Goal: Transaction & Acquisition: Book appointment/travel/reservation

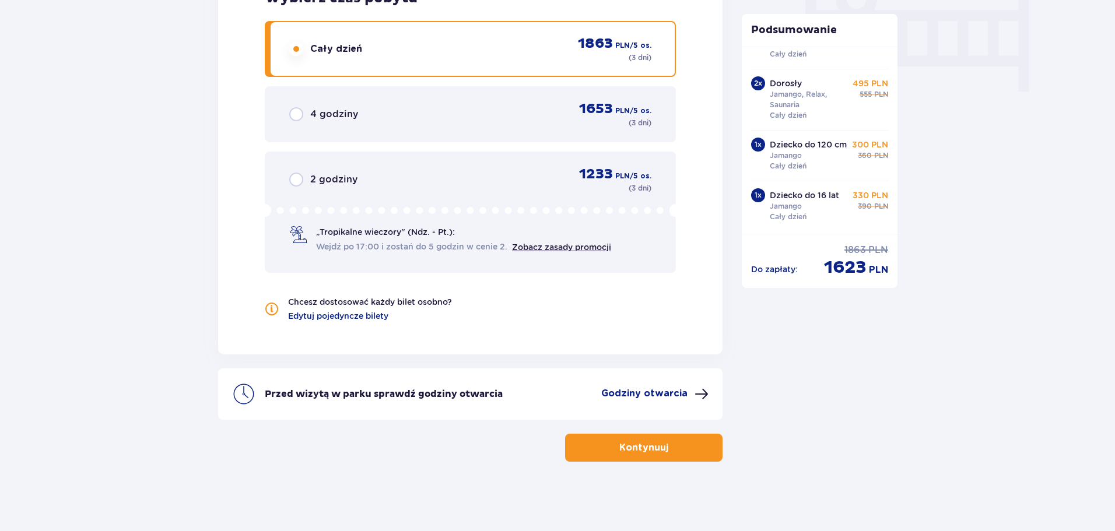
scroll to position [1167, 0]
click at [619, 450] on p "Kontynuuj" at bounding box center [643, 447] width 49 height 13
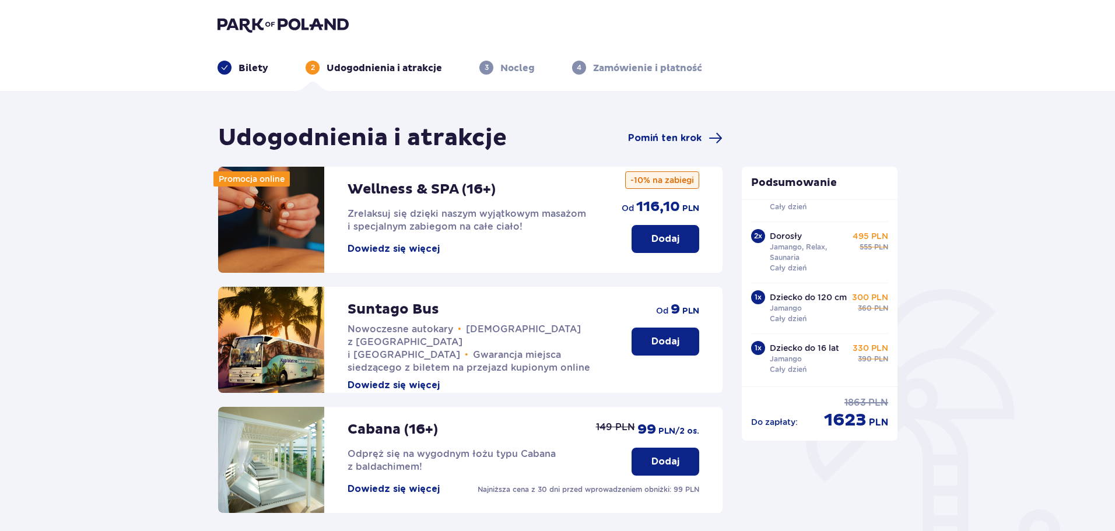
click at [960, 198] on div "Udogodnienia i atrakcje Pomiń ten krok Promocja online Wellness & SPA (16+) Zre…" at bounding box center [557, 441] width 1115 height 700
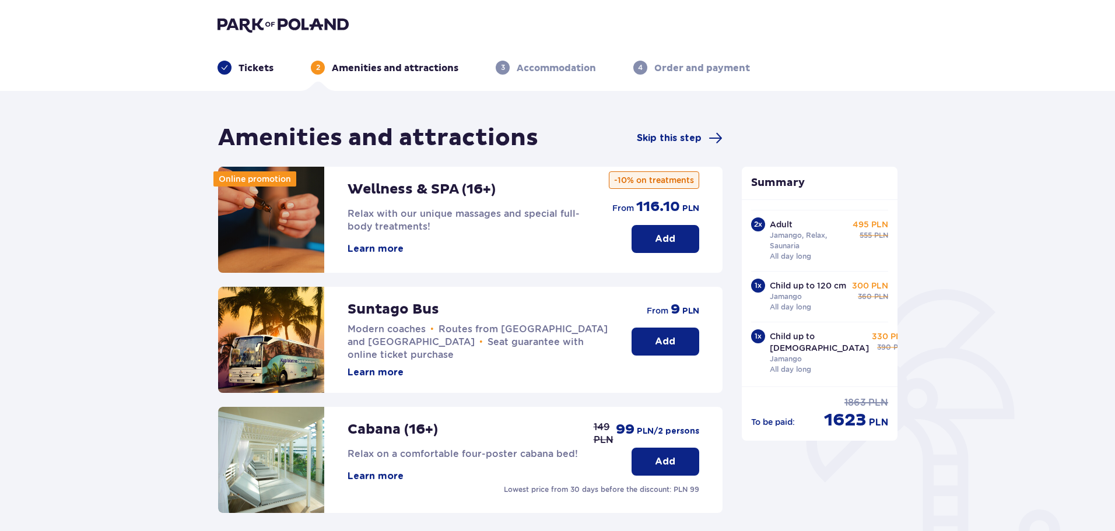
scroll to position [107, 0]
click at [960, 157] on div "Amenities and attractions Skip this step Online promotion Wellness & SPA (16+) …" at bounding box center [557, 441] width 1115 height 700
click at [1000, 242] on div "Amenities and attractions Skip this step Online promotion Wellness & SPA (16+) …" at bounding box center [557, 441] width 1115 height 700
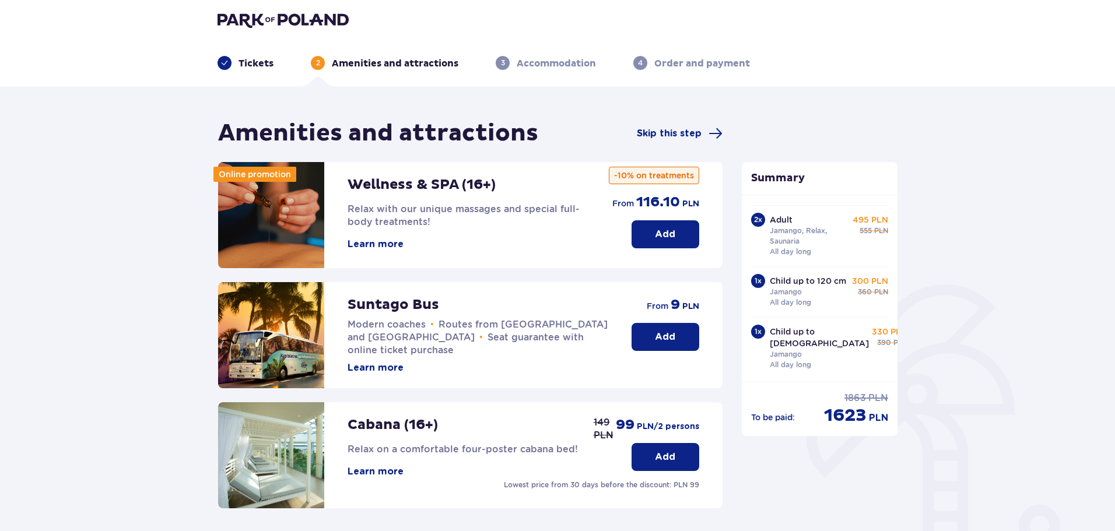
scroll to position [0, 0]
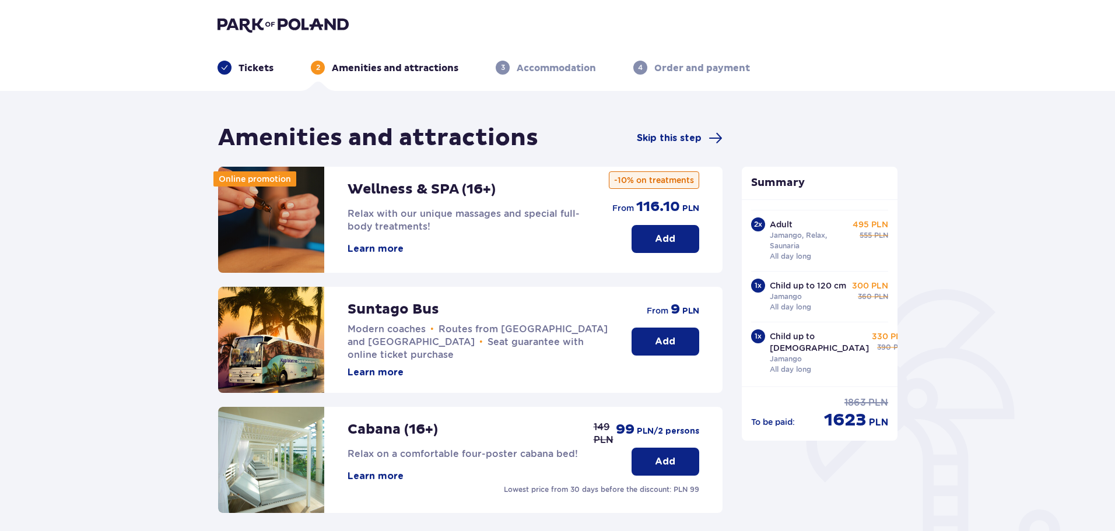
click at [261, 23] on img at bounding box center [283, 24] width 131 height 16
